Goal: Task Accomplishment & Management: Manage account settings

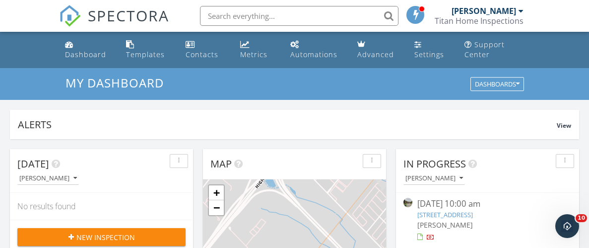
click at [472, 217] on link "[STREET_ADDRESS]" at bounding box center [445, 214] width 56 height 9
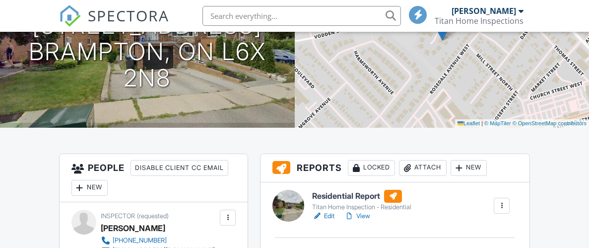
scroll to position [268, 0]
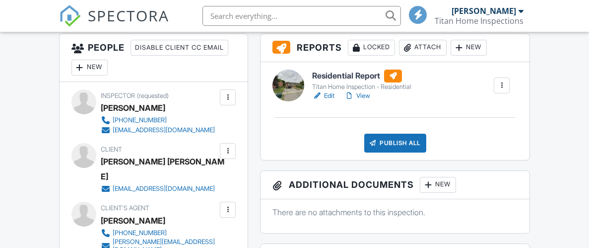
click at [329, 91] on link "Edit" at bounding box center [323, 96] width 22 height 10
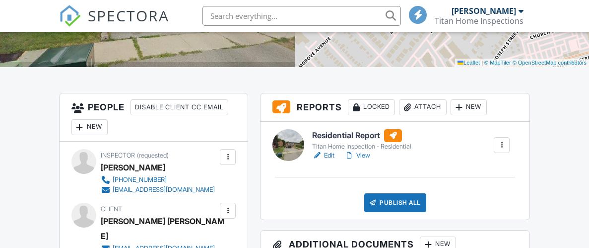
scroll to position [204, 0]
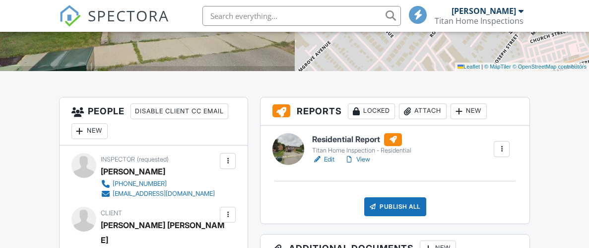
click at [326, 156] on link "Edit" at bounding box center [323, 159] width 22 height 10
